Goal: Information Seeking & Learning: Learn about a topic

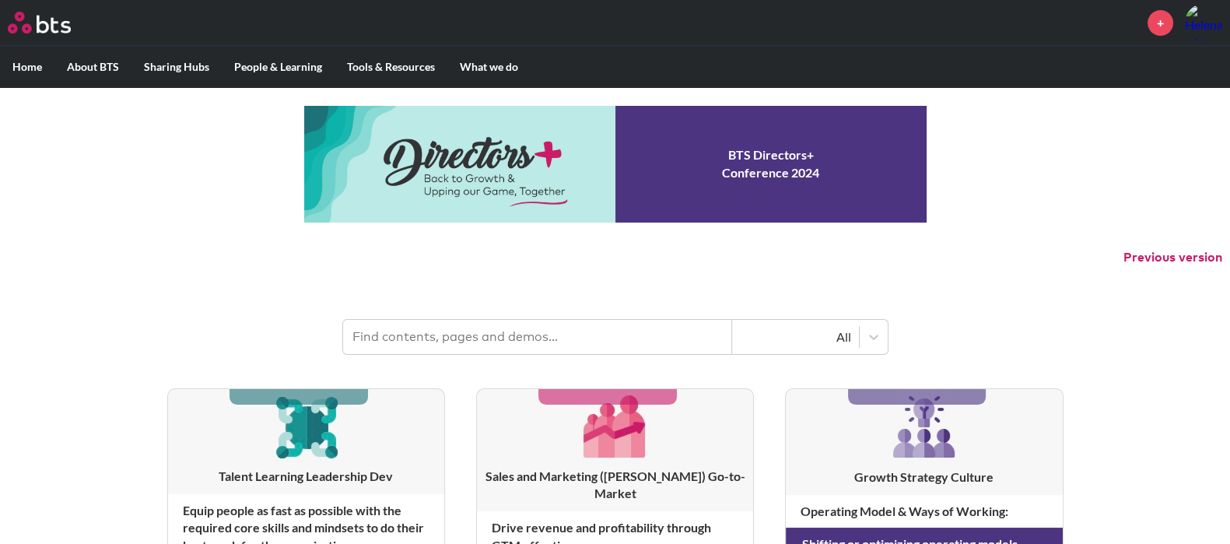
click at [456, 332] on input "text" at bounding box center [537, 337] width 389 height 34
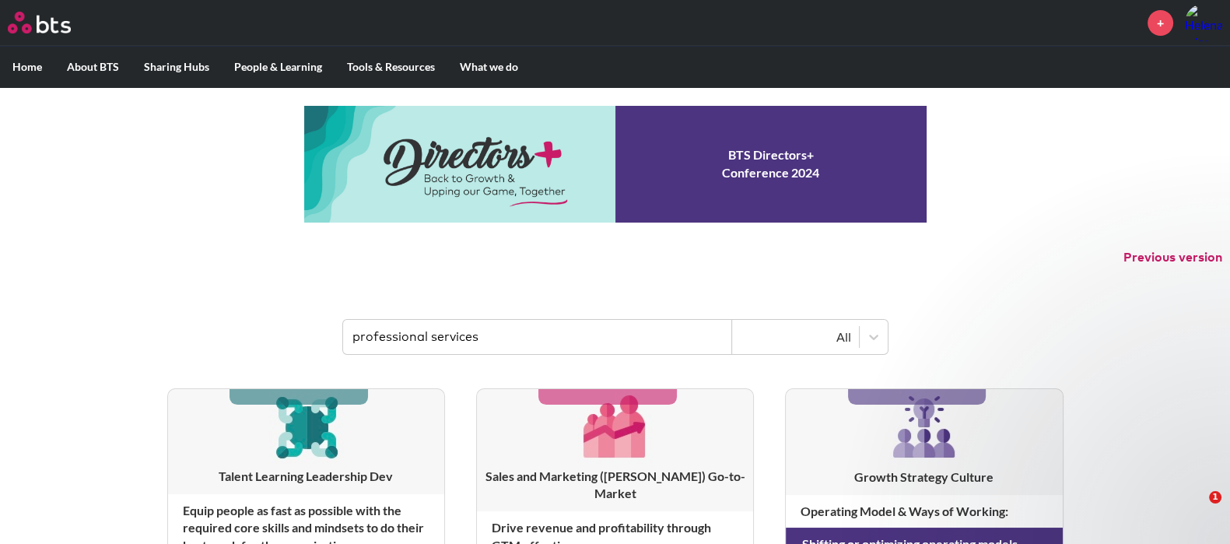
type input "professional services"
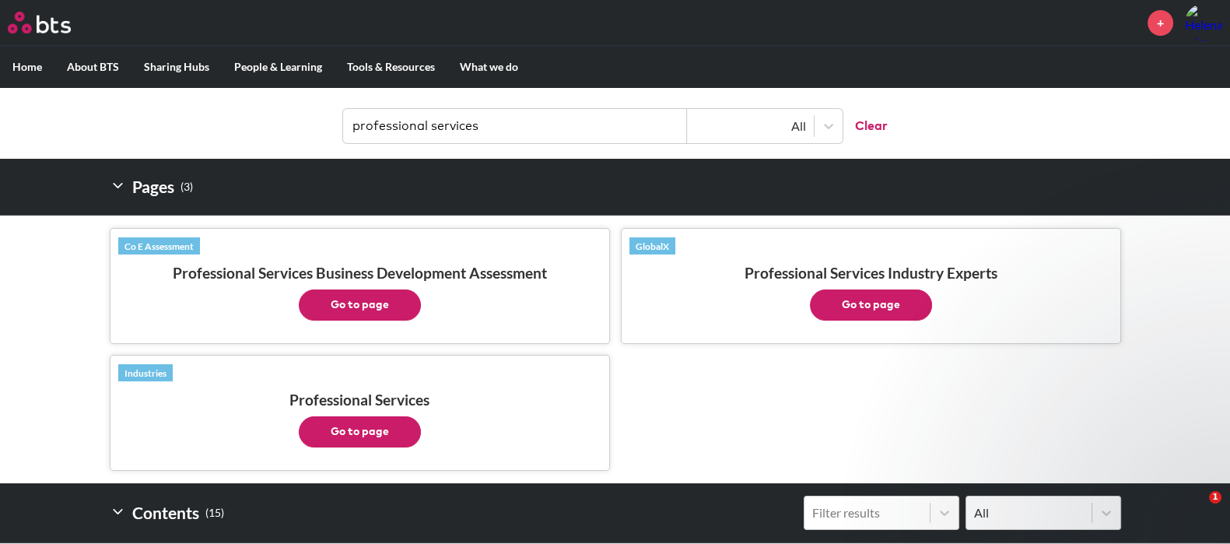
scroll to position [214, 0]
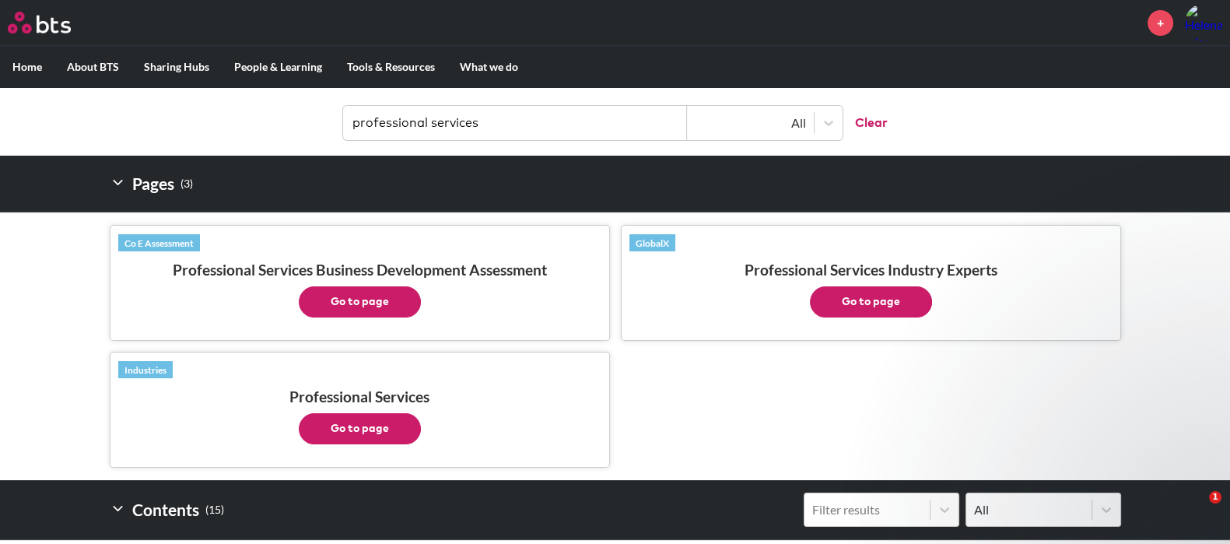
click at [367, 307] on button "Go to page" at bounding box center [360, 301] width 122 height 31
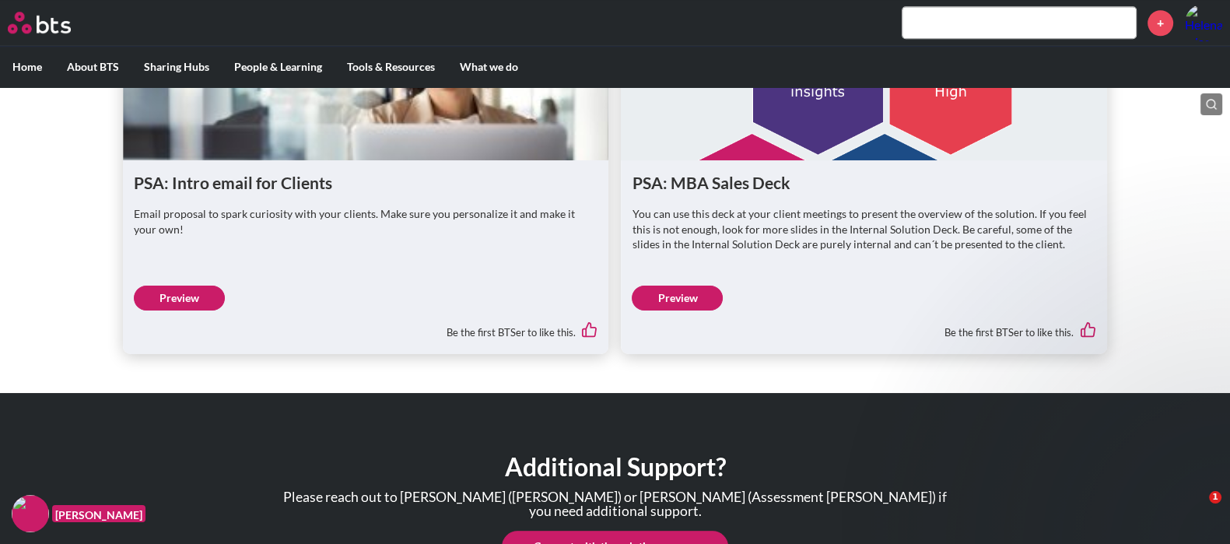
scroll to position [2250, 0]
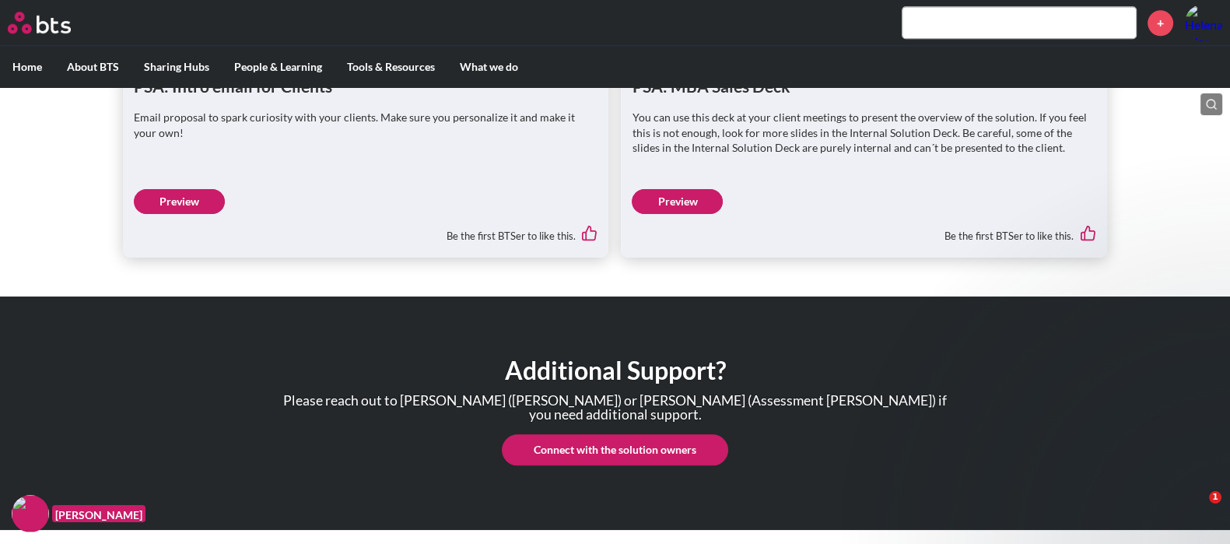
click at [677, 200] on link "Preview" at bounding box center [677, 201] width 91 height 25
